Goal: Task Accomplishment & Management: Complete application form

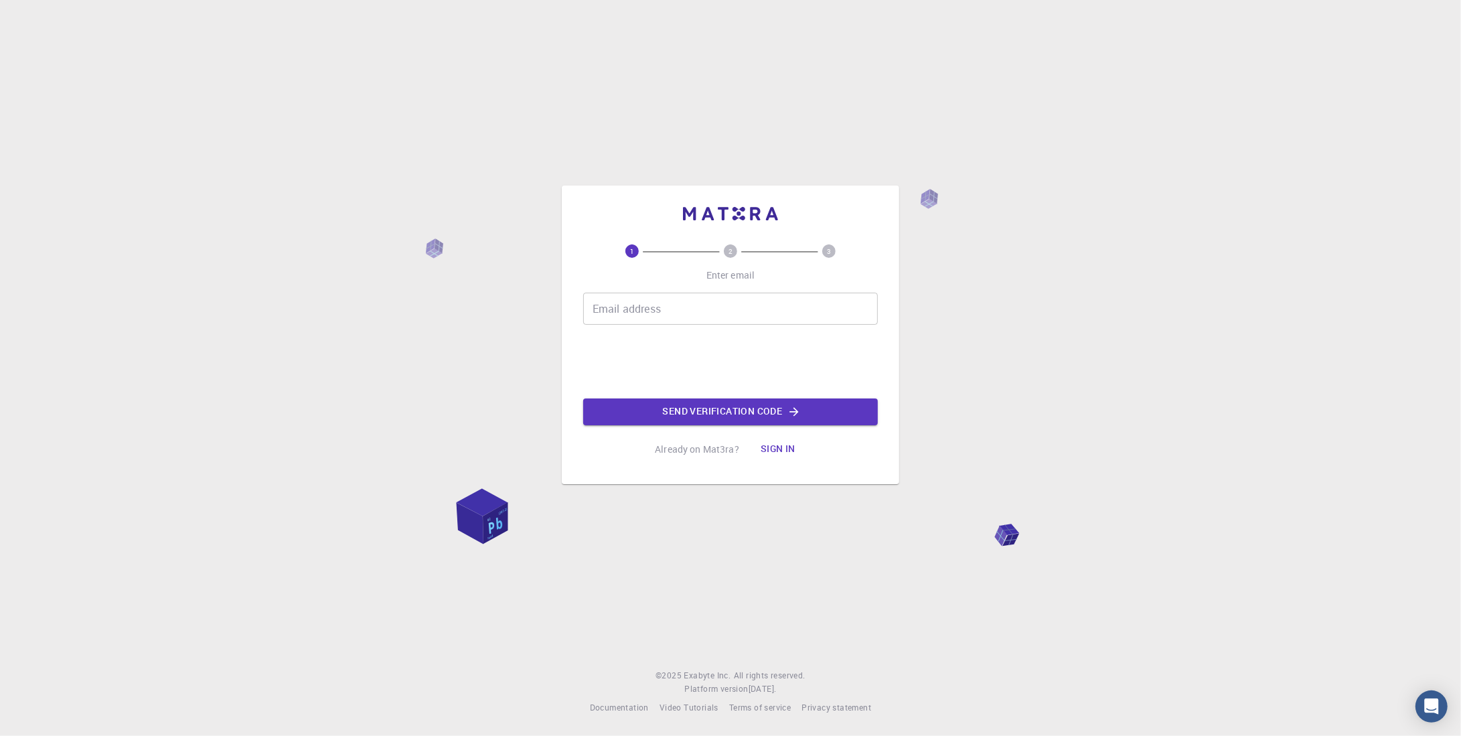
click at [635, 312] on div "Email address Email address" at bounding box center [730, 309] width 295 height 32
type input "[EMAIL_ADDRESS][DOMAIN_NAME]"
click at [655, 406] on button "Send verification code" at bounding box center [730, 411] width 295 height 27
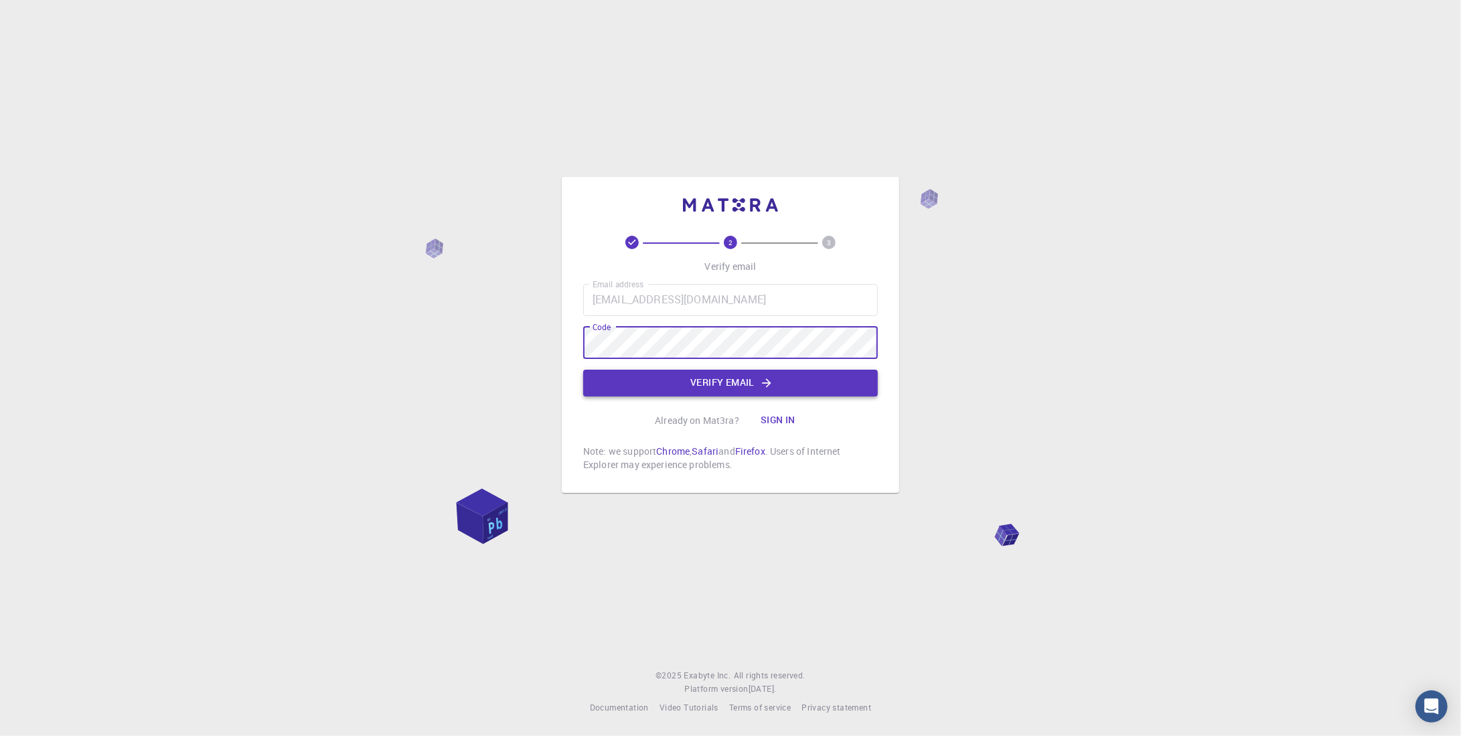
click at [681, 391] on button "Verify email" at bounding box center [730, 382] width 295 height 27
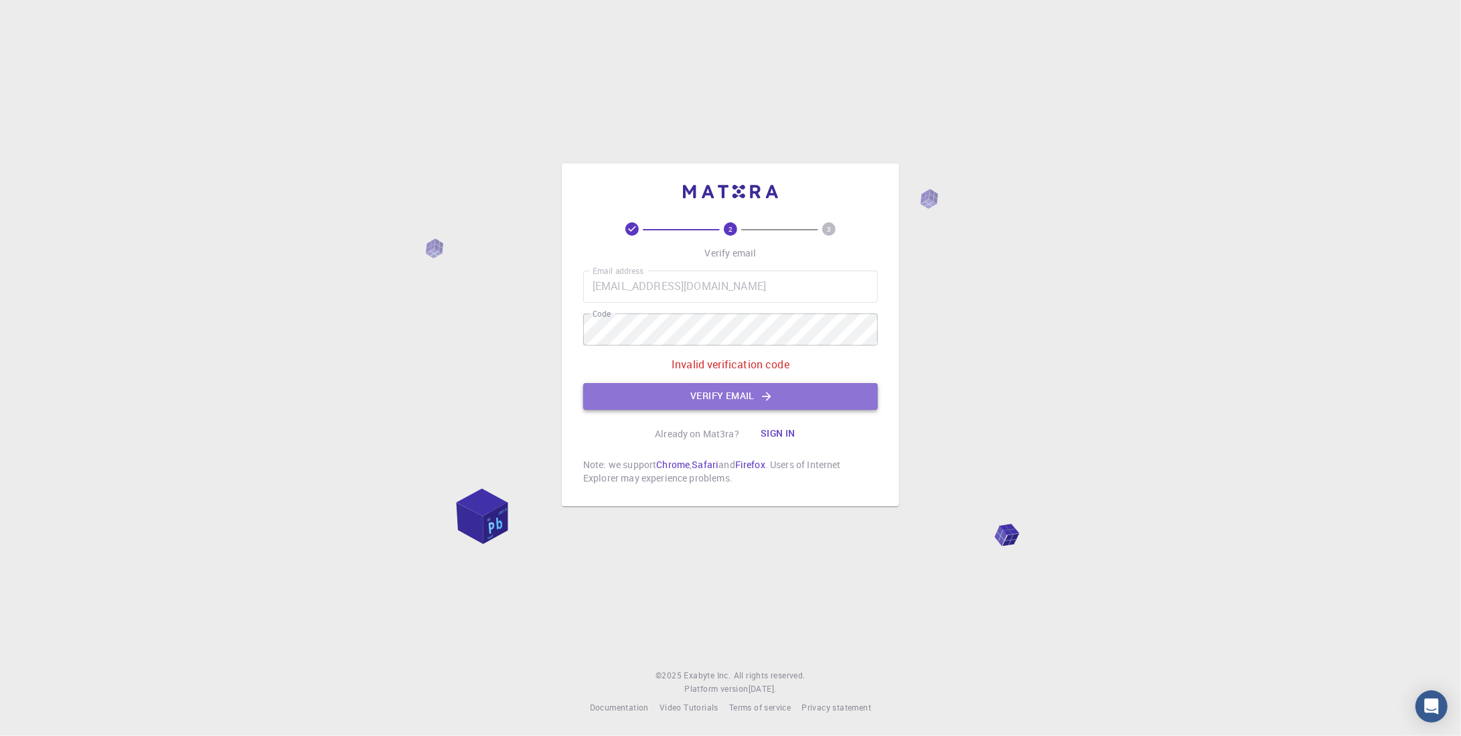
click at [678, 401] on button "Verify email" at bounding box center [730, 396] width 295 height 27
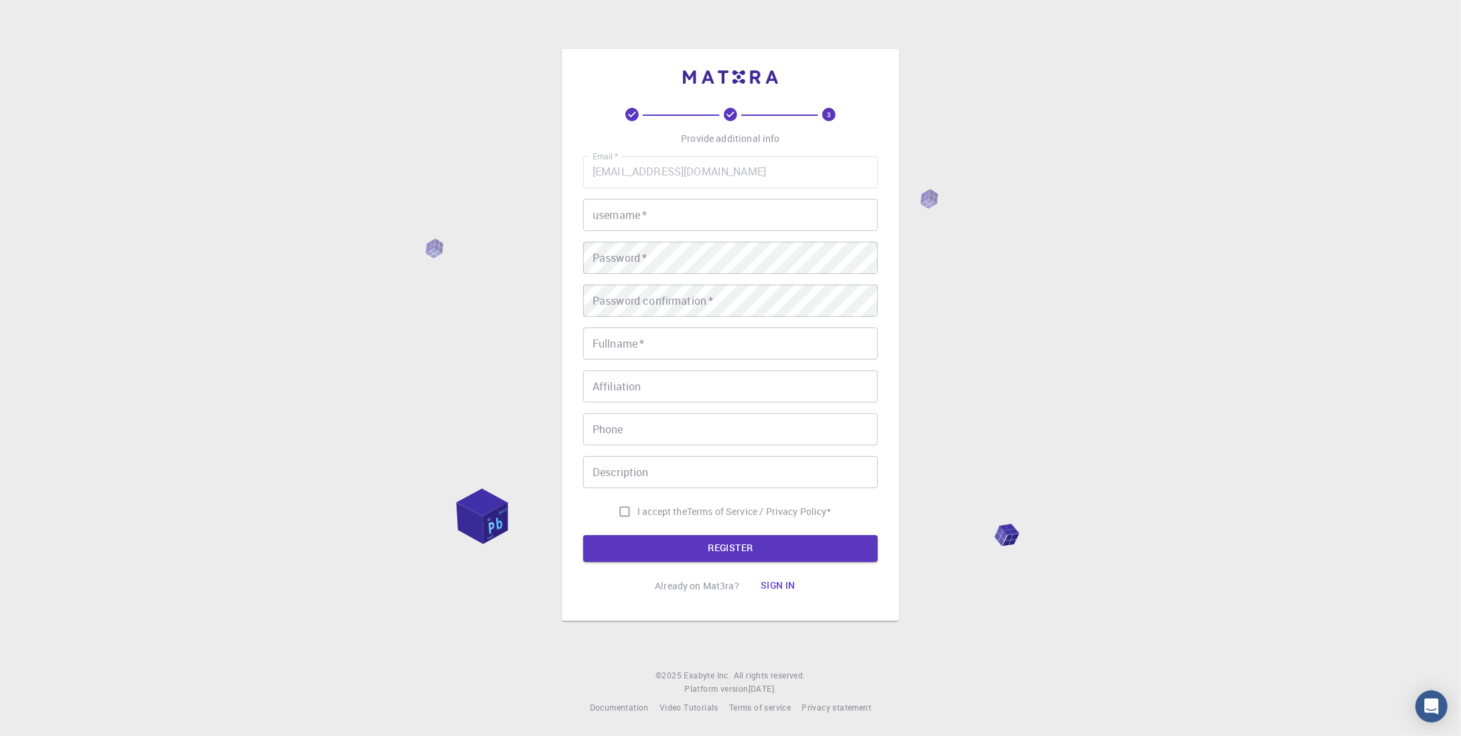
click at [661, 223] on input "username   *" at bounding box center [730, 215] width 295 height 32
type input "ArtaCelma"
click at [627, 508] on input "I accept the Terms of Service / Privacy Policy *" at bounding box center [624, 511] width 25 height 25
checkbox input "true"
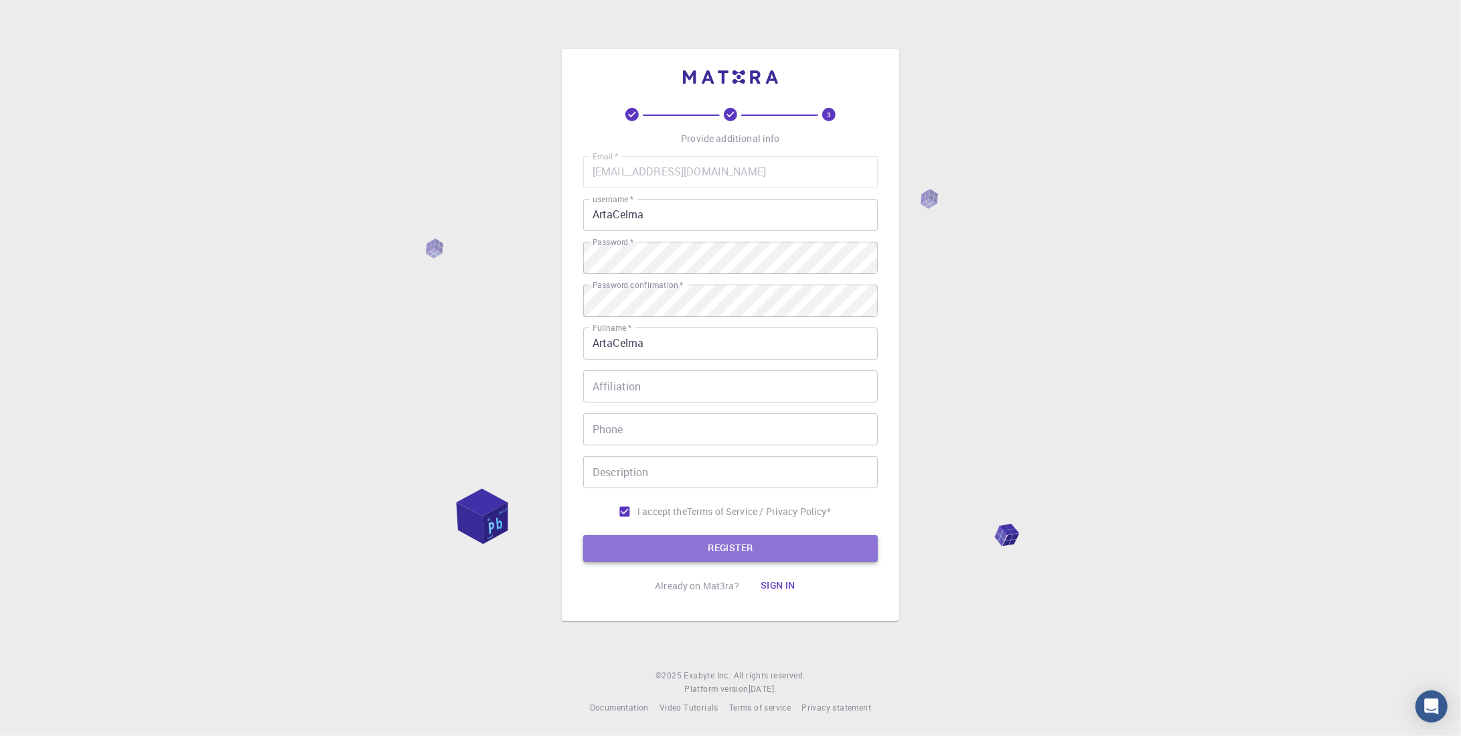
click at [637, 556] on button "REGISTER" at bounding box center [730, 548] width 295 height 27
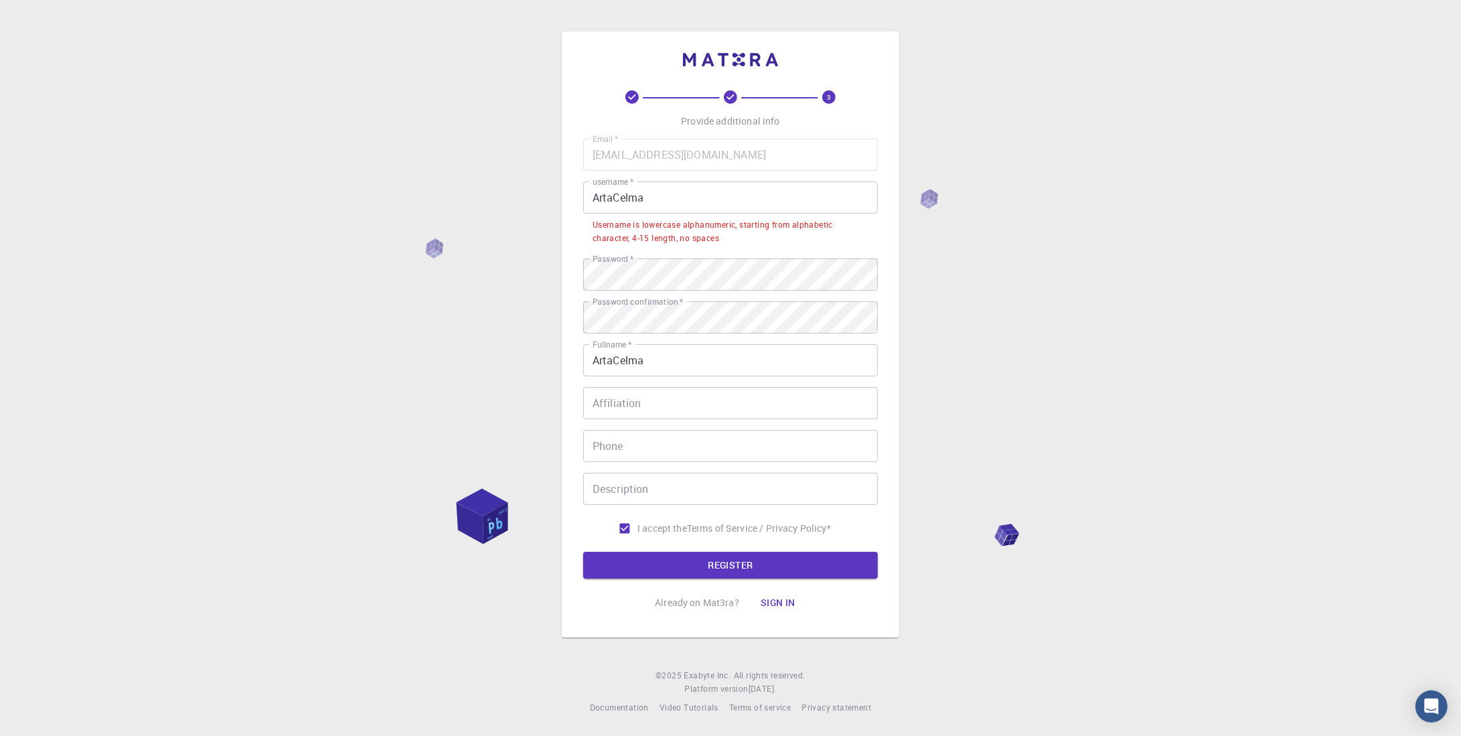
click at [651, 199] on input "ArtaCelma" at bounding box center [730, 197] width 295 height 32
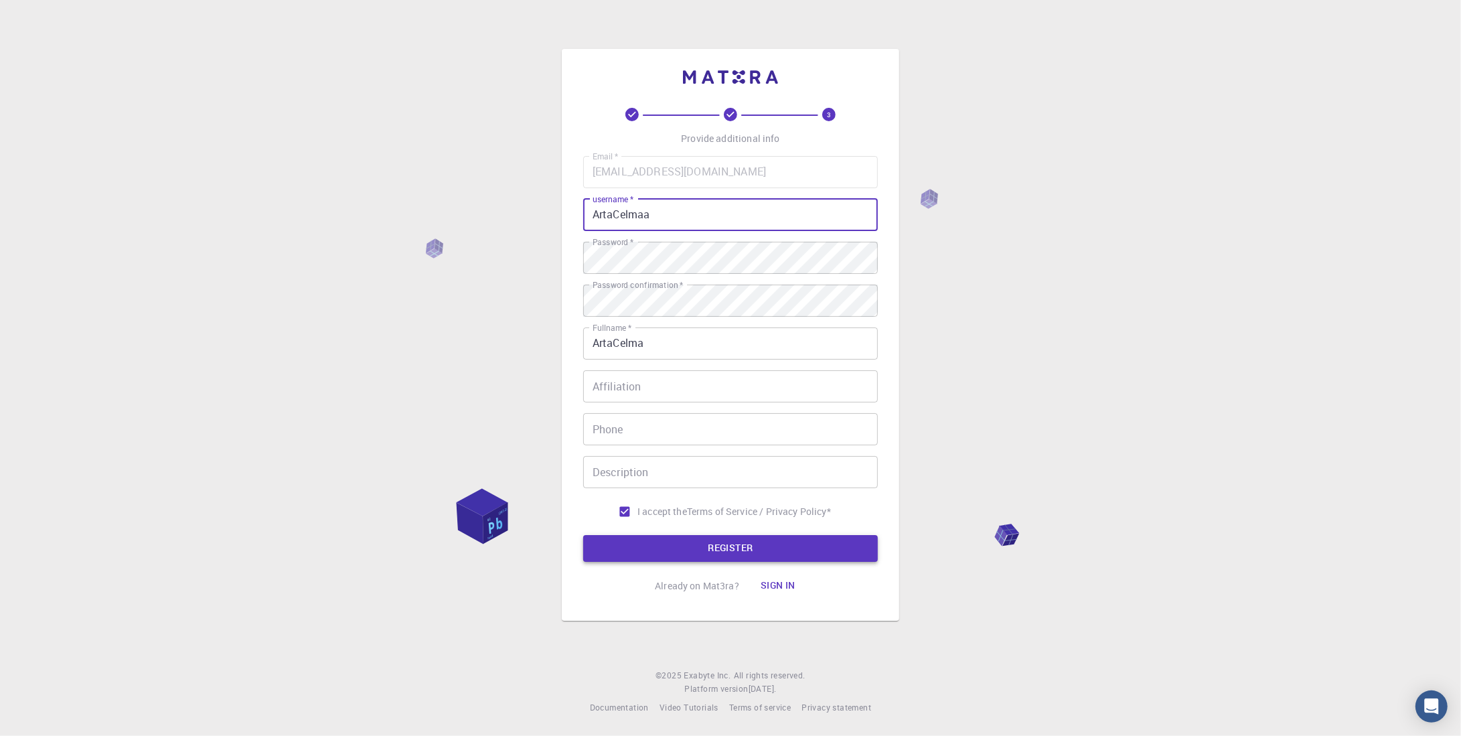
click at [735, 559] on button "REGISTER" at bounding box center [730, 548] width 295 height 27
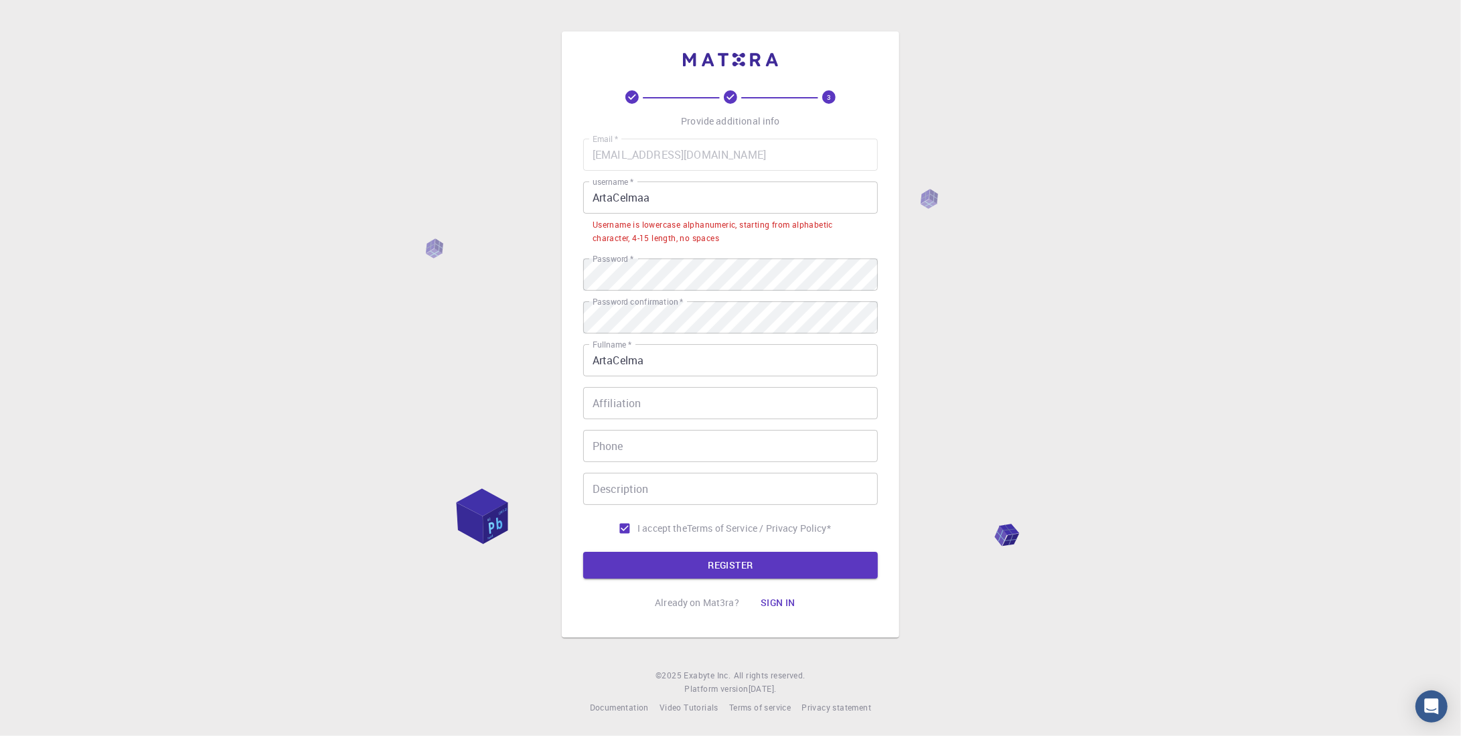
click at [667, 201] on input "ArtaCelmaa" at bounding box center [730, 197] width 295 height 32
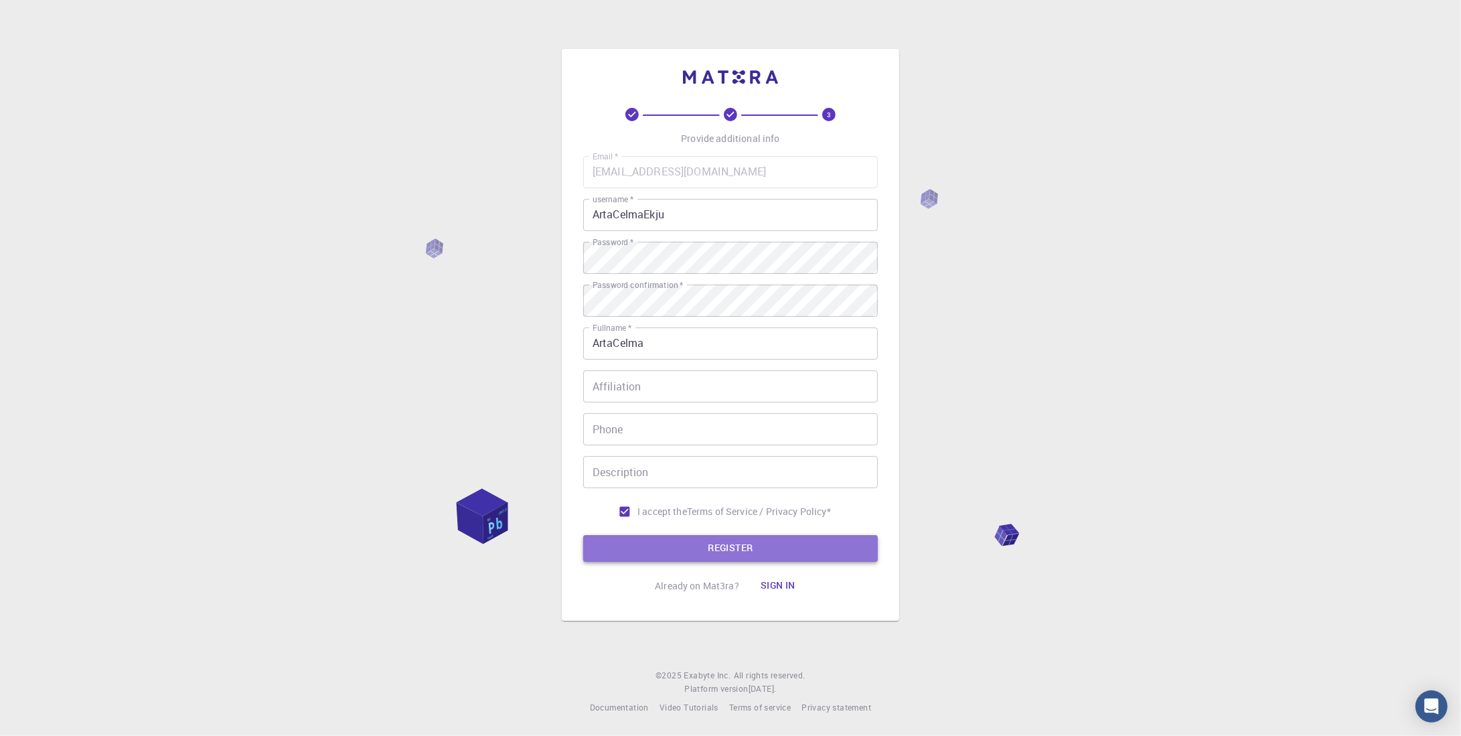
click at [604, 550] on button "REGISTER" at bounding box center [730, 548] width 295 height 27
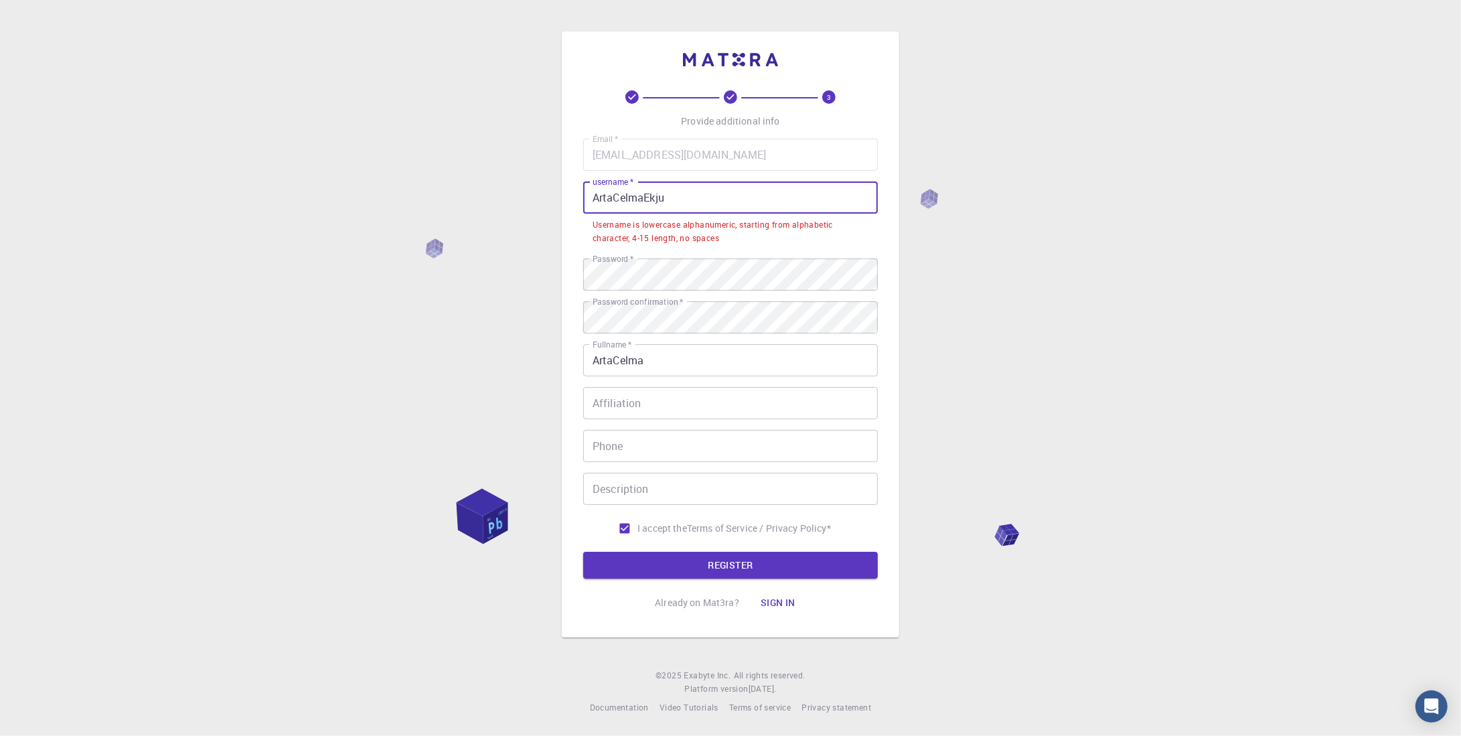
drag, startPoint x: 689, startPoint y: 197, endPoint x: 595, endPoint y: 199, distance: 93.7
click at [595, 199] on input "ArtaCelmaEkju" at bounding box center [730, 197] width 295 height 32
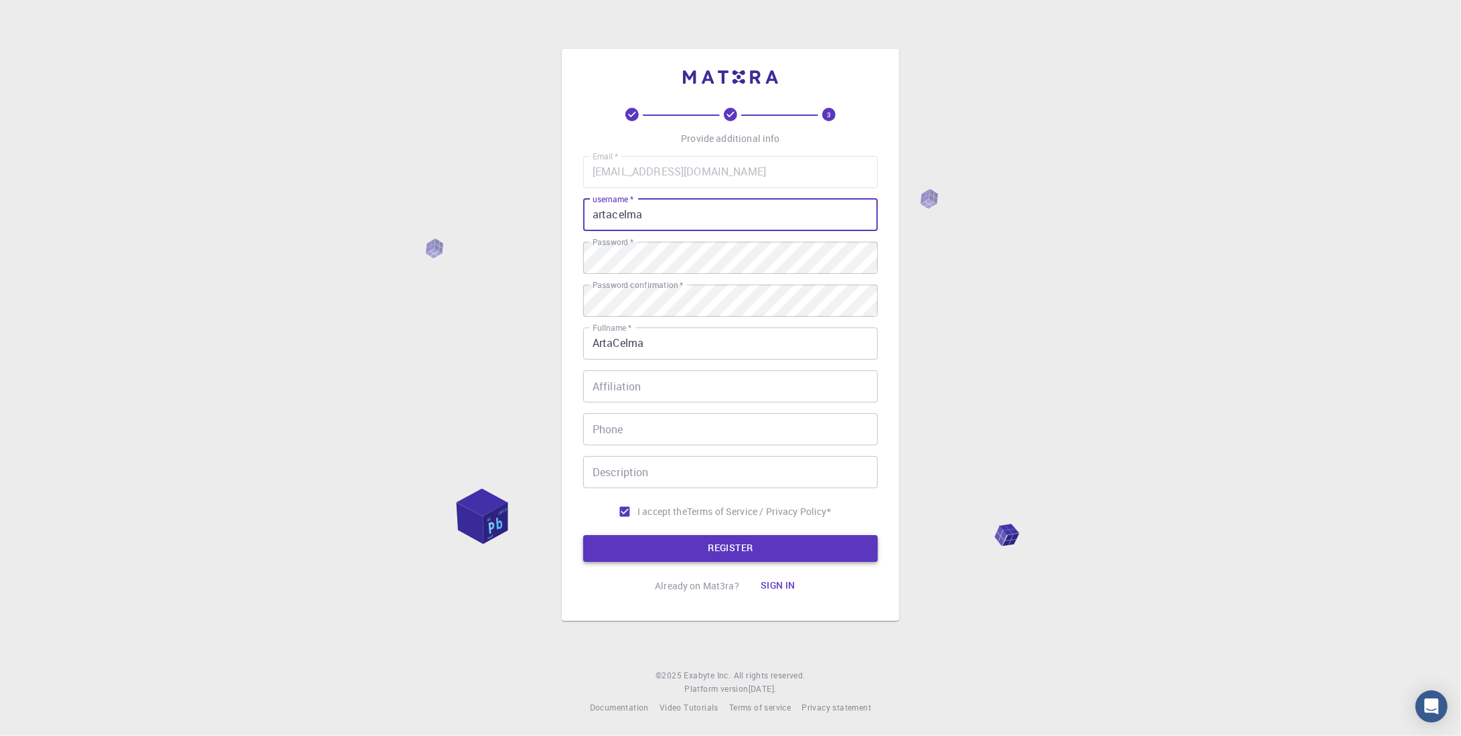
type input "artacelma"
click at [689, 553] on button "REGISTER" at bounding box center [730, 548] width 295 height 27
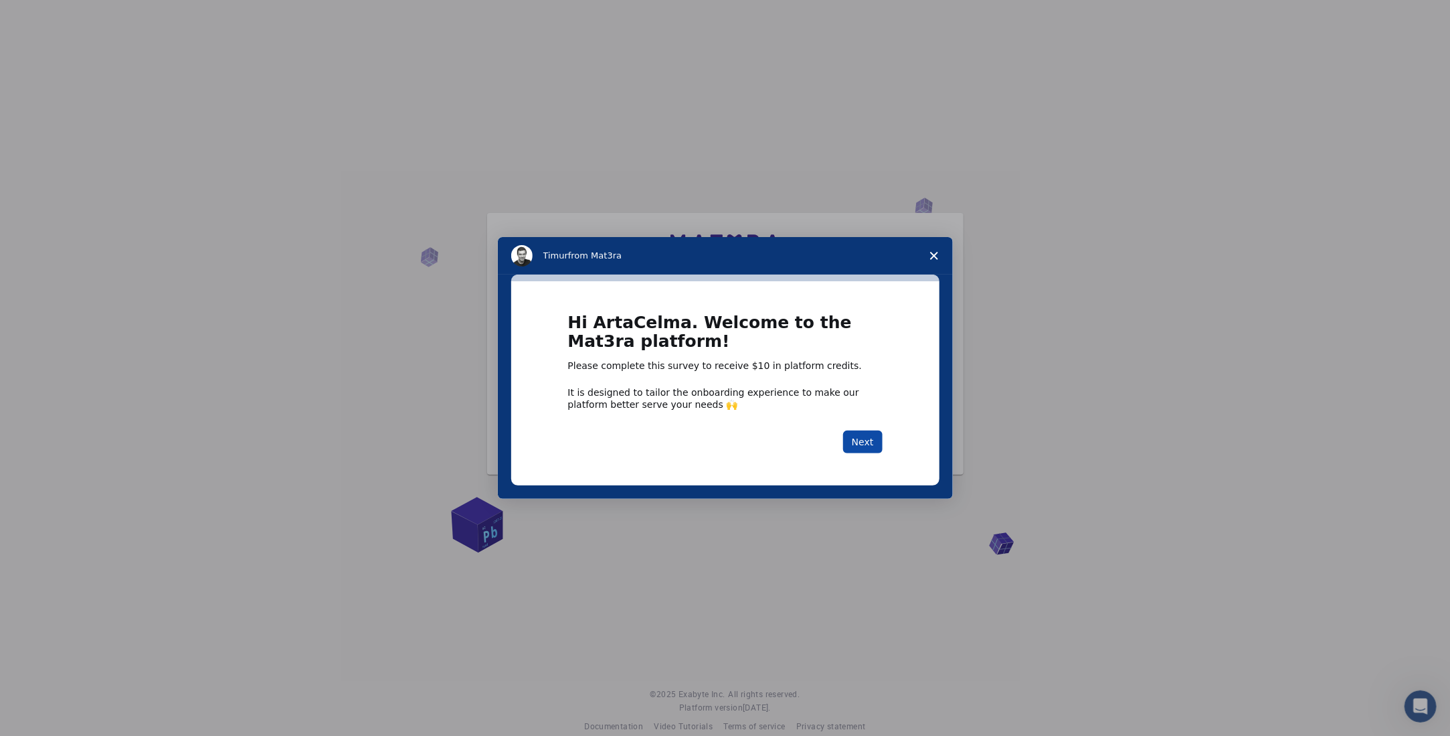
click at [866, 441] on button "Next" at bounding box center [862, 441] width 39 height 23
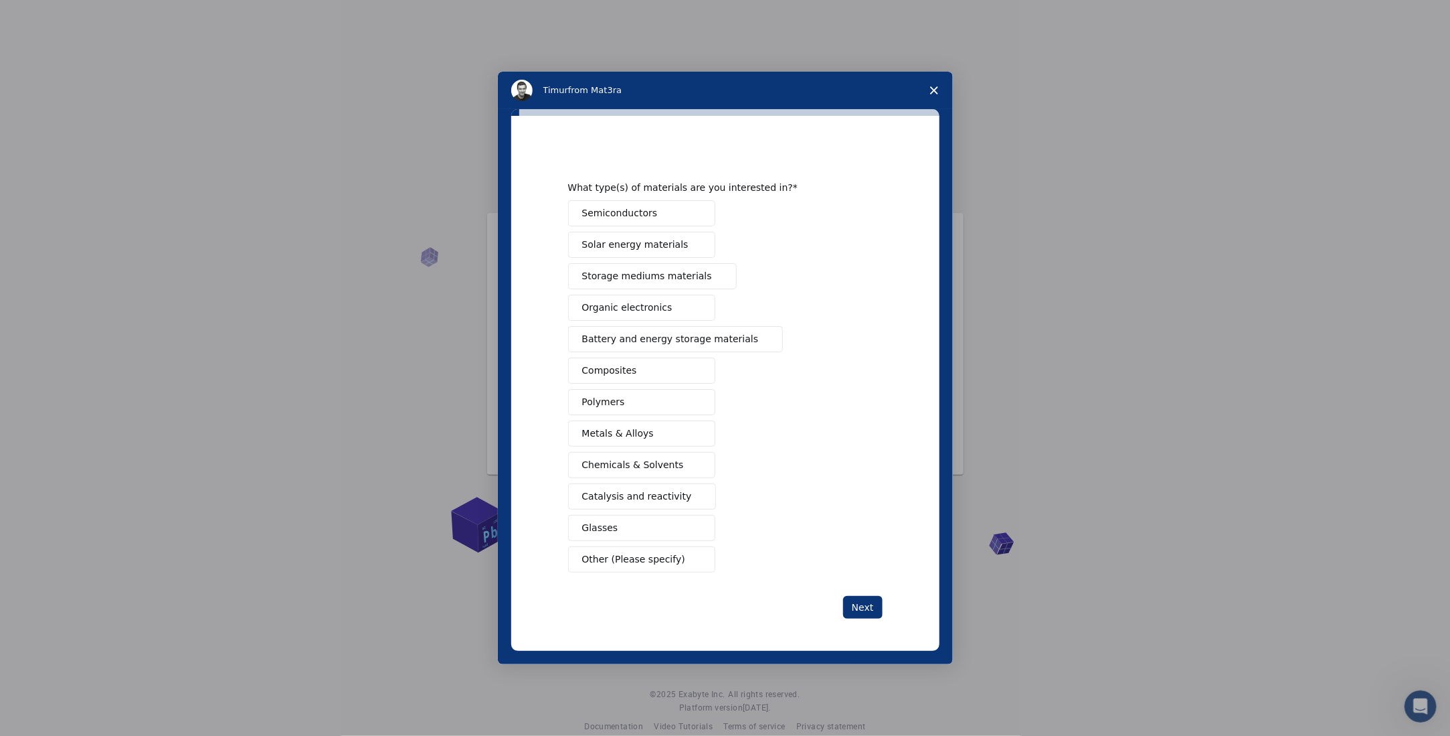
click at [932, 94] on polygon "Close survey" at bounding box center [934, 90] width 8 height 8
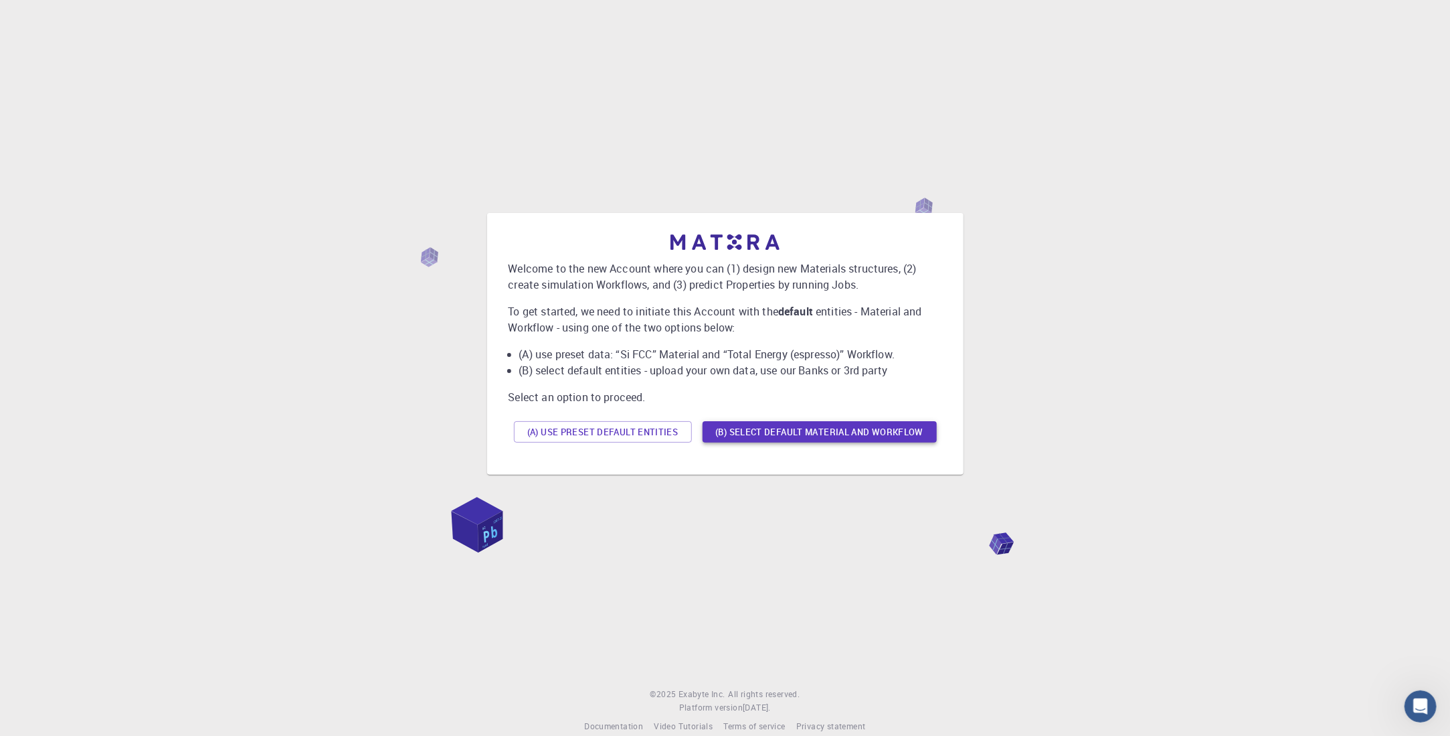
click at [826, 432] on button "(B) Select default material and workflow" at bounding box center [820, 431] width 234 height 21
